Goal: Information Seeking & Learning: Learn about a topic

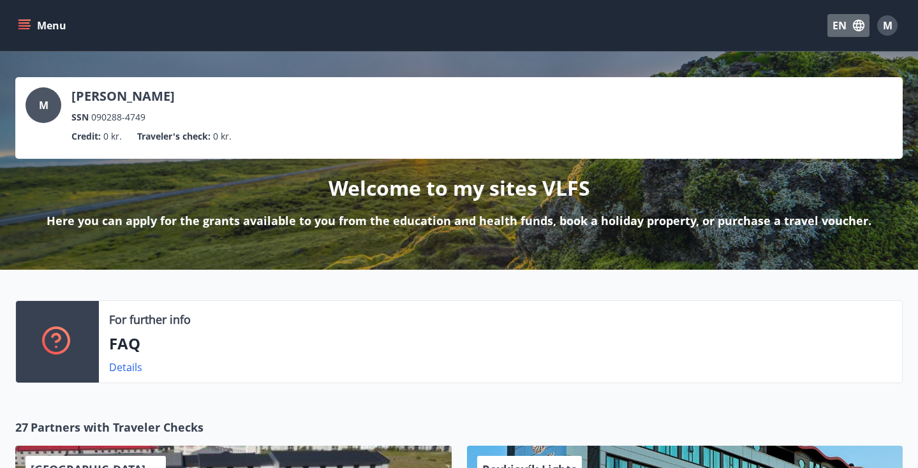
click at [849, 29] on button "EN" at bounding box center [848, 25] width 42 height 23
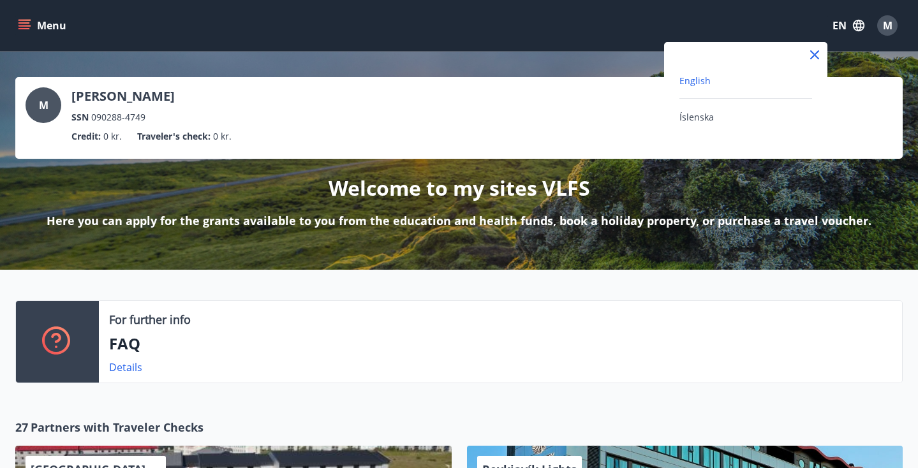
click at [38, 101] on div at bounding box center [459, 234] width 918 height 468
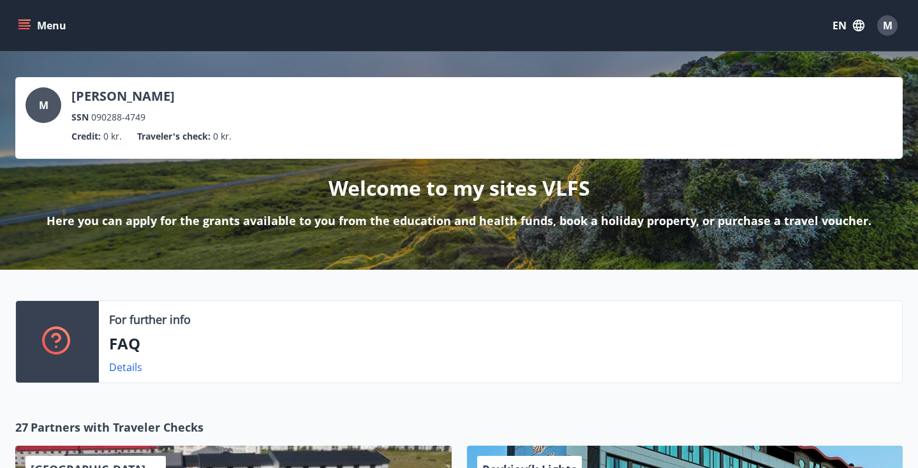
click at [101, 97] on p "[PERSON_NAME]" at bounding box center [122, 96] width 103 height 18
click at [124, 364] on link "Details" at bounding box center [125, 367] width 33 height 14
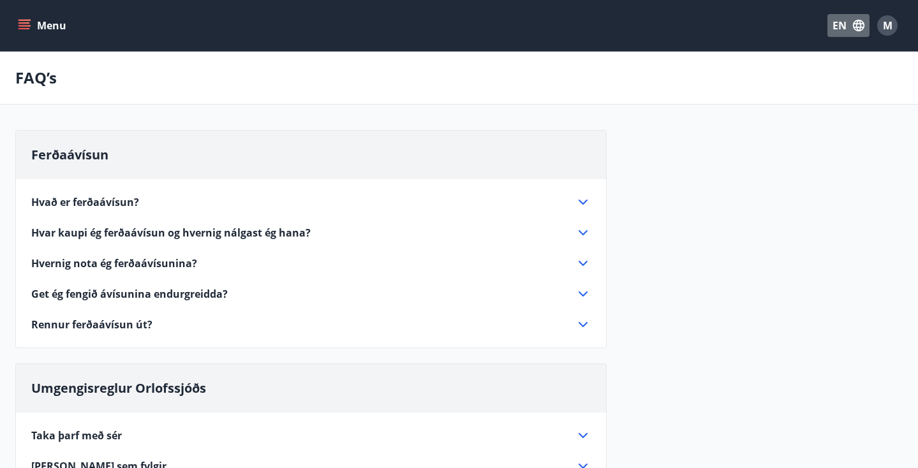
click at [854, 21] on icon "button" at bounding box center [858, 25] width 14 height 14
click at [700, 78] on span "English" at bounding box center [694, 81] width 31 height 12
click at [886, 29] on span "M" at bounding box center [888, 25] width 10 height 14
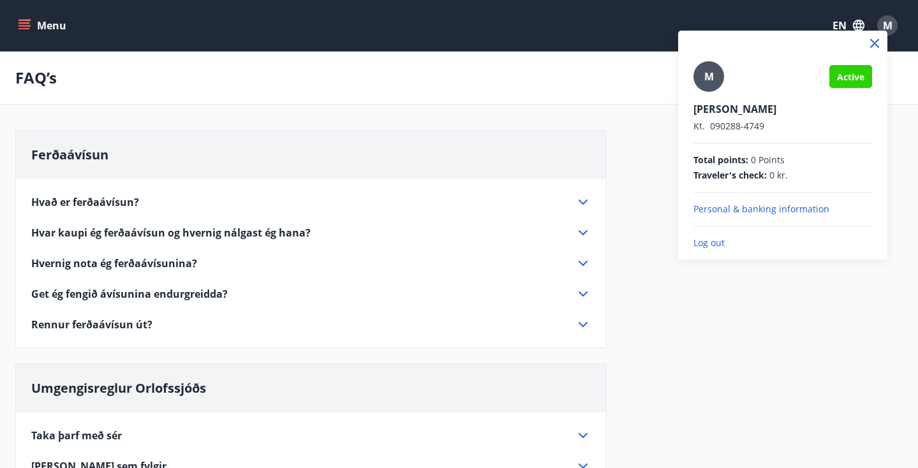
click at [692, 81] on div "M Active [PERSON_NAME] Kt. 090288-4749 Total points : 0 Points Traveler's check…" at bounding box center [782, 140] width 209 height 219
click at [705, 77] on span "M" at bounding box center [709, 77] width 10 height 14
click at [705, 94] on input "M" at bounding box center [779, 100] width 173 height 13
click at [778, 212] on p "Personal & banking information" at bounding box center [782, 209] width 179 height 13
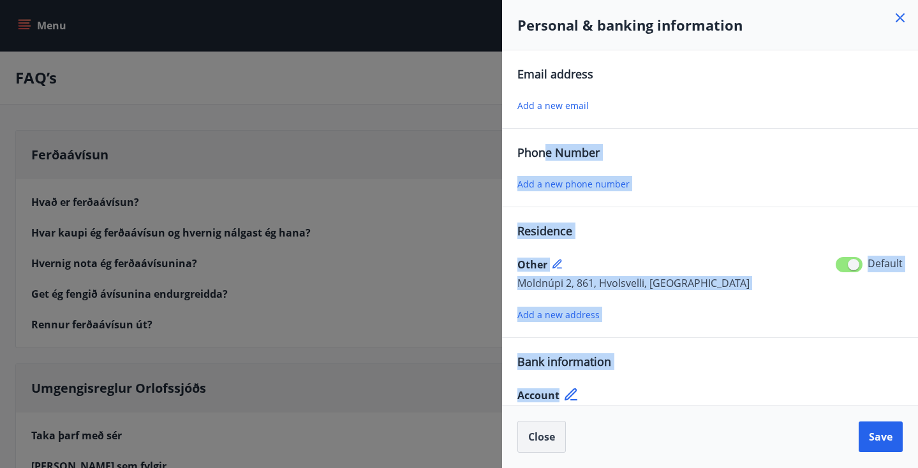
scroll to position [16, 0]
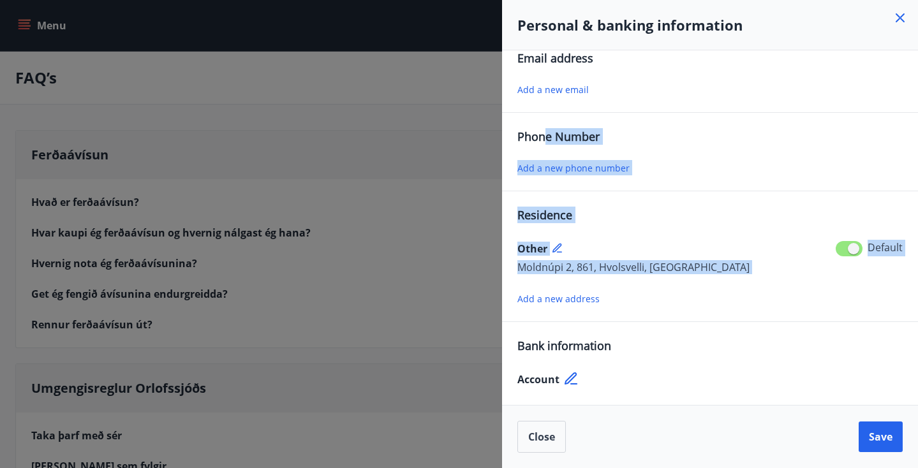
drag, startPoint x: 549, startPoint y: 146, endPoint x: 569, endPoint y: 288, distance: 142.9
click at [569, 288] on div "Email address Add a new email Phone Number Add a new phone number Residence Oth…" at bounding box center [709, 220] width 385 height 340
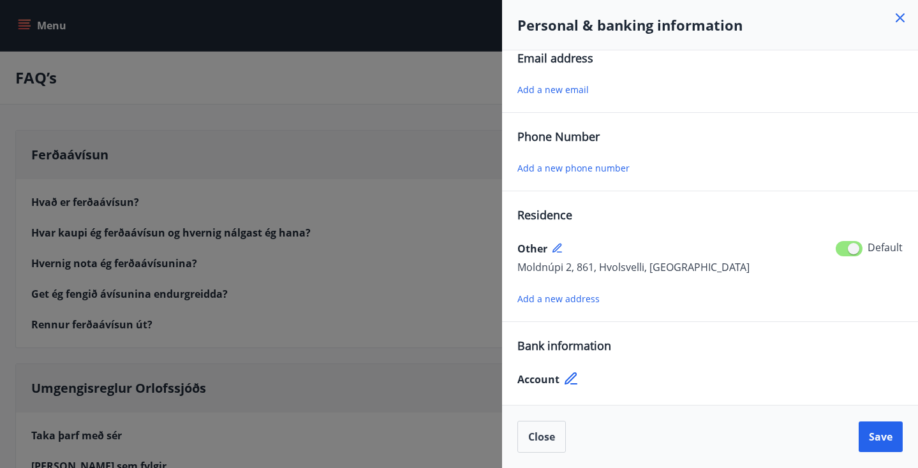
click at [413, 146] on div at bounding box center [459, 234] width 918 height 468
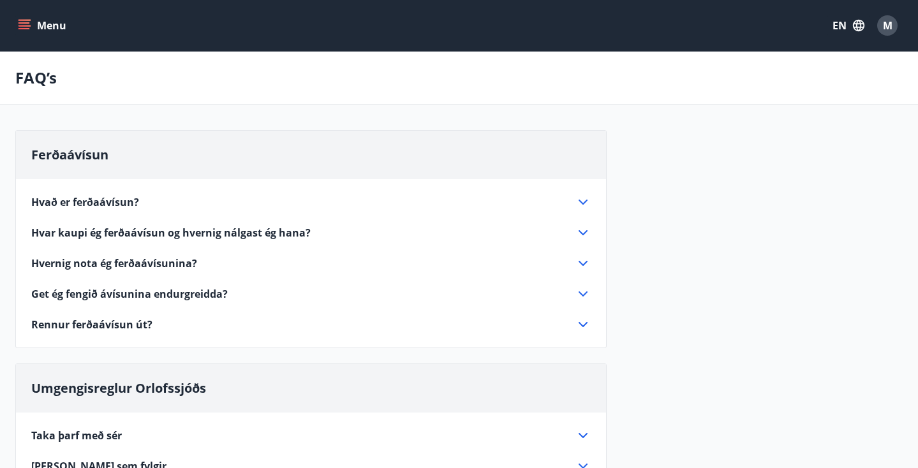
click at [44, 19] on button "Menu" at bounding box center [43, 25] width 56 height 23
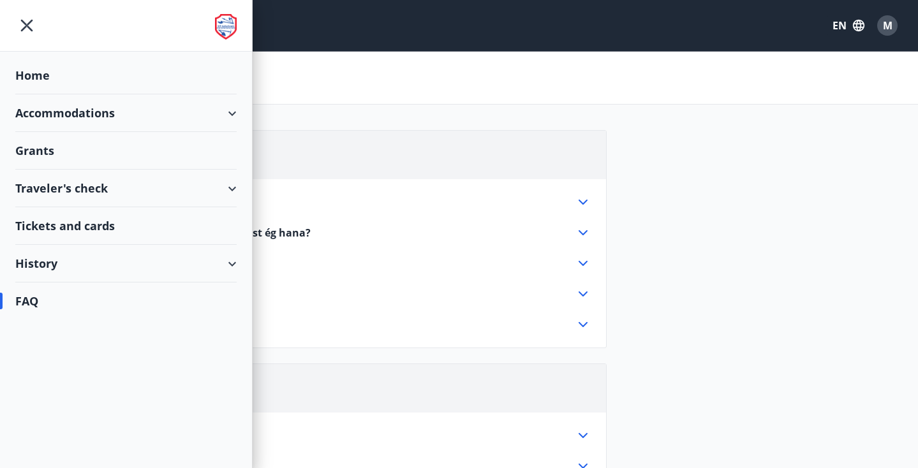
click at [231, 181] on div "Traveler's check" at bounding box center [125, 189] width 221 height 38
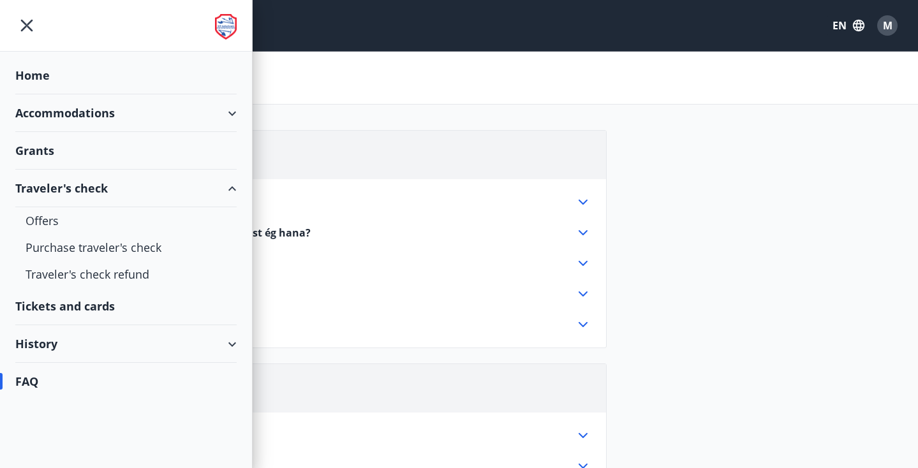
click at [68, 312] on div "Tickets and cards" at bounding box center [125, 307] width 221 height 38
click at [236, 114] on div "Accommodations" at bounding box center [125, 113] width 221 height 38
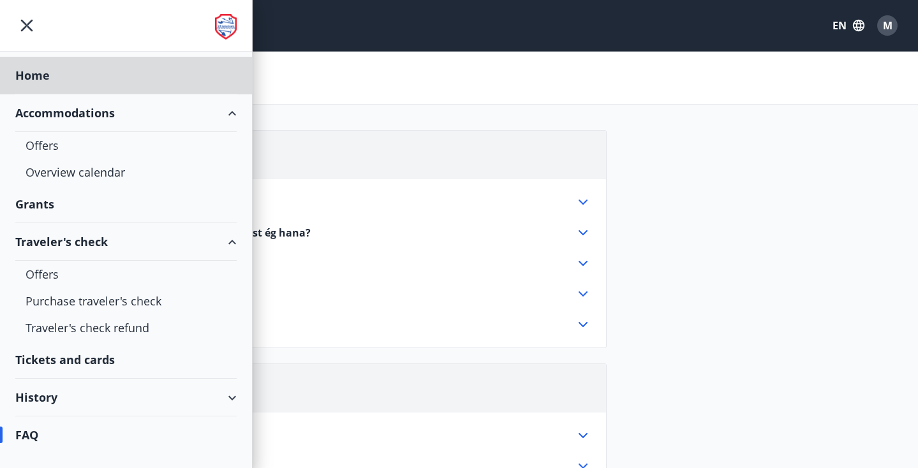
click at [42, 205] on div "Grants" at bounding box center [125, 205] width 221 height 38
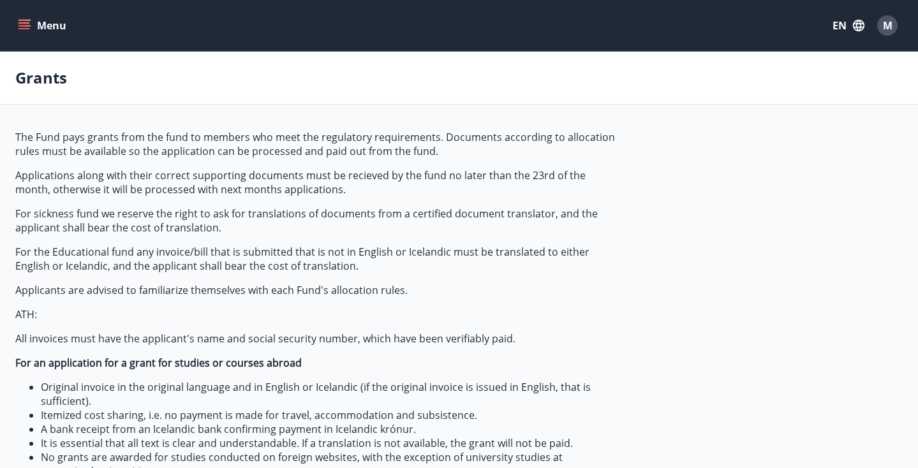
type input "***"
click at [267, 311] on p "ATH:" at bounding box center [316, 314] width 602 height 14
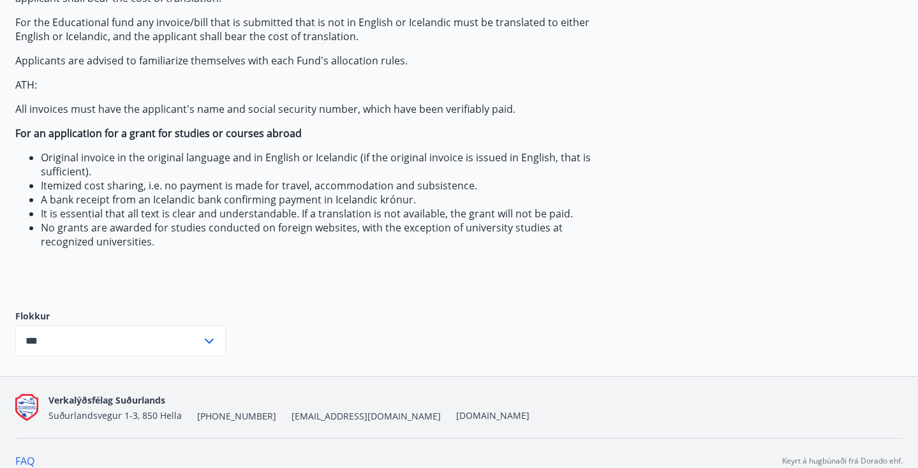
scroll to position [245, 0]
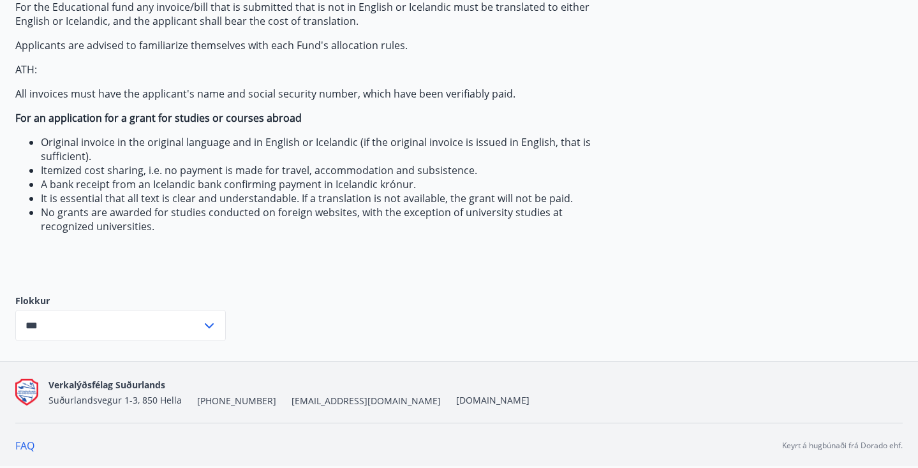
click at [207, 331] on icon at bounding box center [209, 325] width 15 height 15
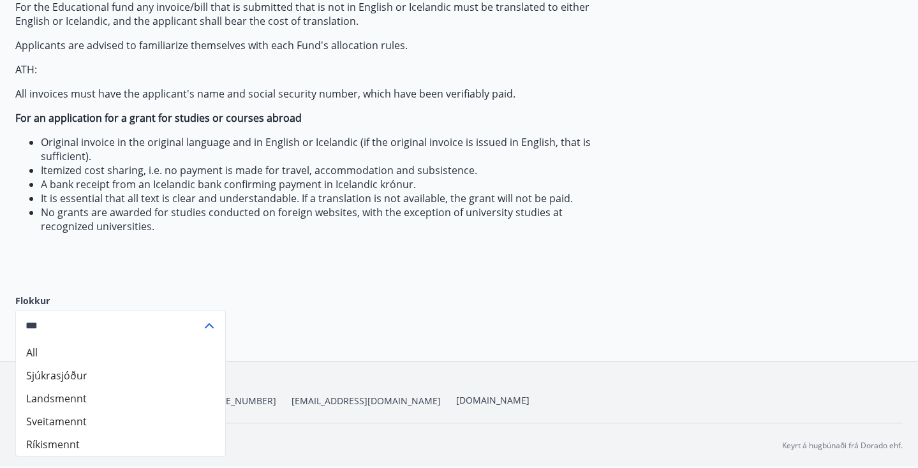
click at [358, 271] on div "The Fund pays grants from the fund to members who meet the regulatory requireme…" at bounding box center [316, 79] width 602 height 389
click at [376, 173] on li "Itemized cost sharing, i.e. no payment is made for travel, accommodation and su…" at bounding box center [329, 170] width 576 height 14
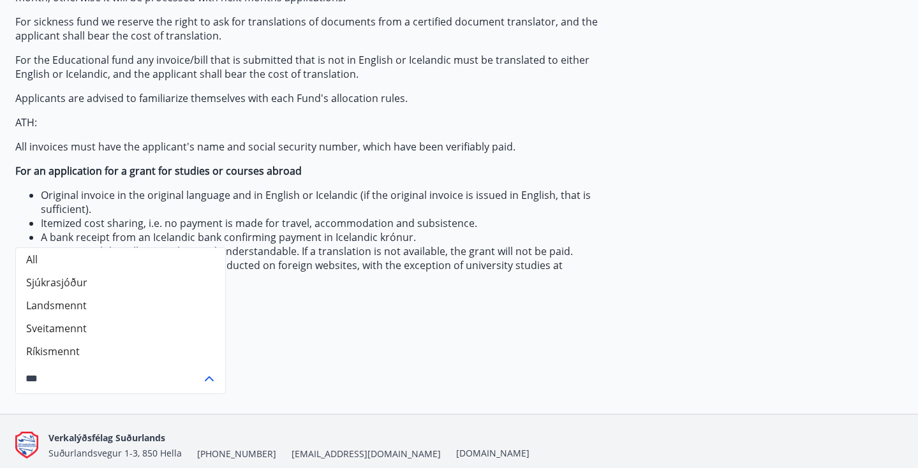
scroll to position [184, 0]
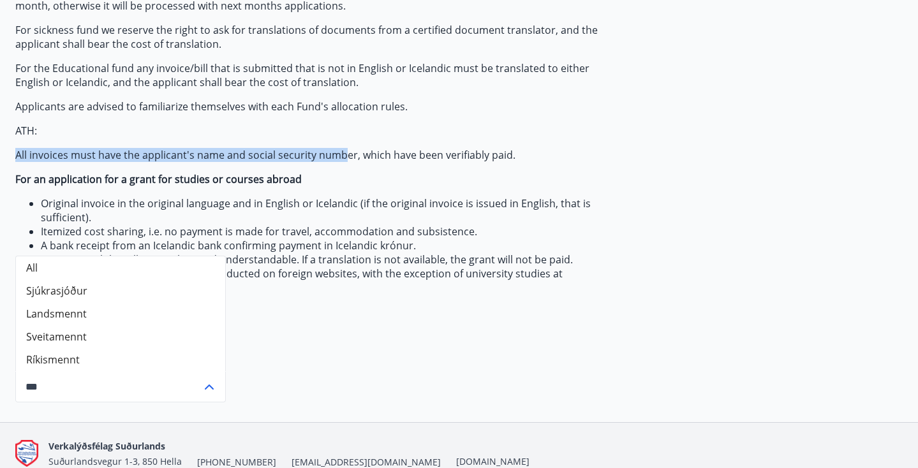
click at [344, 147] on span "The Fund pays grants from the fund to members who meet the regulatory requireme…" at bounding box center [316, 120] width 602 height 348
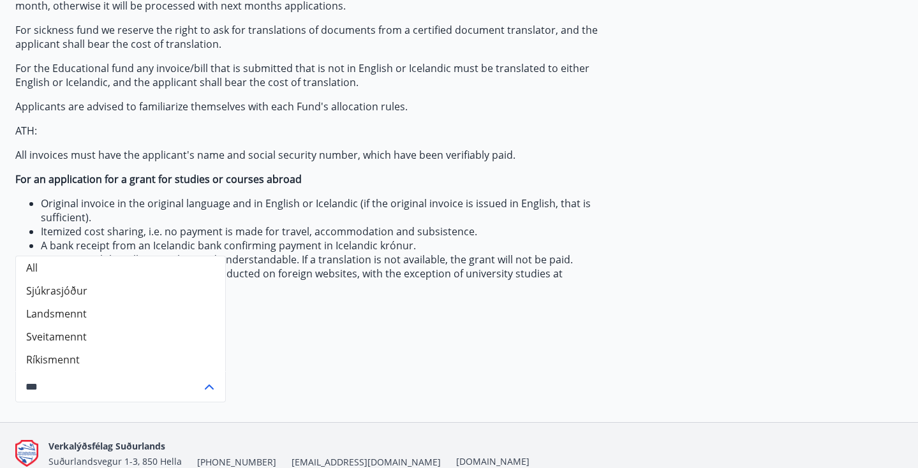
click at [362, 177] on p "For an application for a grant for studies or courses abroad" at bounding box center [316, 179] width 602 height 14
click at [209, 390] on icon at bounding box center [209, 386] width 15 height 15
